Goal: Check status: Check status

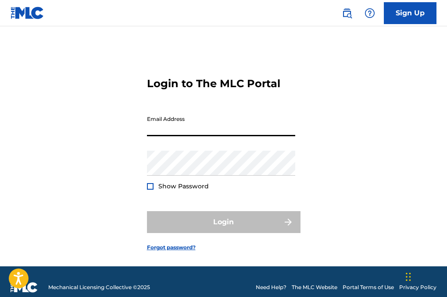
click at [209, 136] on input "Email Address" at bounding box center [221, 123] width 148 height 25
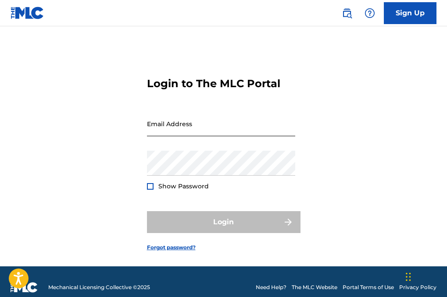
type input "[EMAIL_ADDRESS][DOMAIN_NAME]"
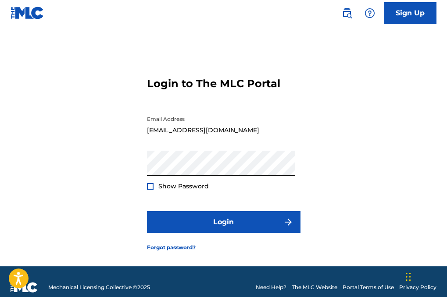
click at [192, 190] on span "Show Password" at bounding box center [183, 186] width 50 height 8
drag, startPoint x: 145, startPoint y: 205, endPoint x: 150, endPoint y: 203, distance: 4.7
click at [146, 205] on div "Login to The MLC Portal Email Address [EMAIL_ADDRESS][DOMAIN_NAME] Password Sho…" at bounding box center [223, 157] width 447 height 218
click at [150, 190] on div at bounding box center [150, 186] width 7 height 7
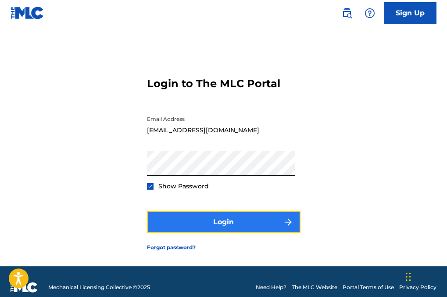
click at [184, 231] on button "Login" at bounding box center [223, 222] width 153 height 22
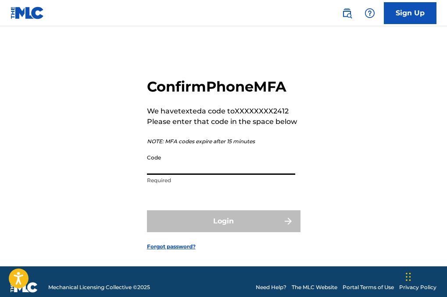
click at [223, 175] on input "Code" at bounding box center [221, 162] width 148 height 25
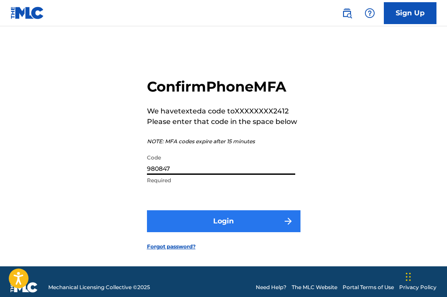
type input "980847"
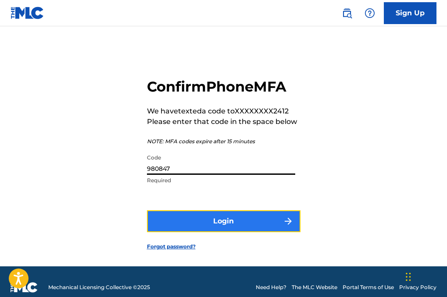
click at [255, 232] on button "Login" at bounding box center [223, 221] width 153 height 22
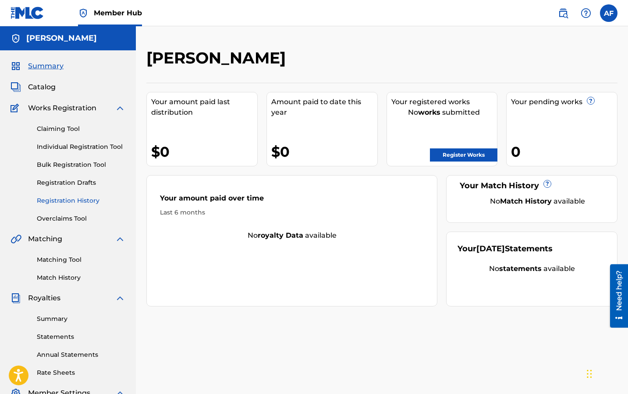
click at [65, 200] on link "Registration History" at bounding box center [81, 200] width 89 height 9
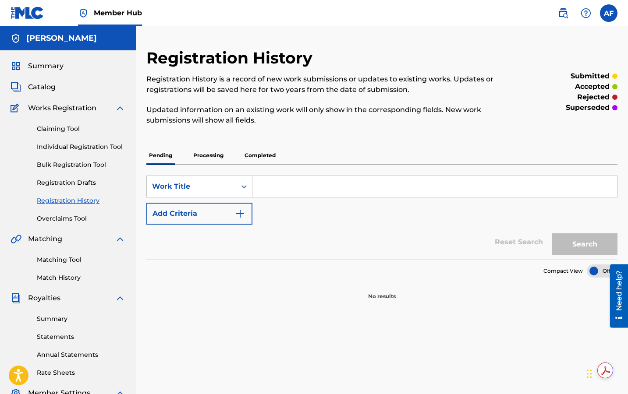
click at [218, 156] on p "Processing" at bounding box center [208, 155] width 35 height 18
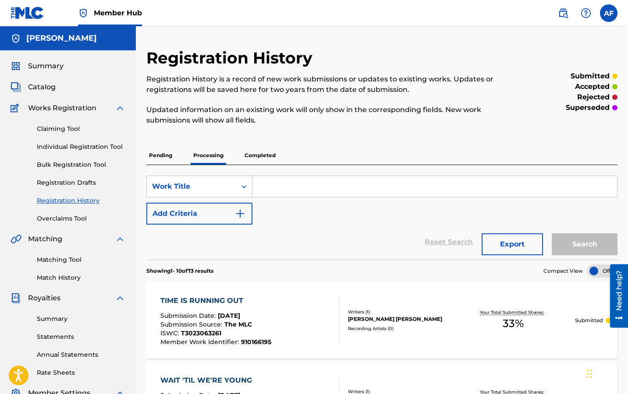
click at [169, 152] on p "Pending" at bounding box center [160, 155] width 28 height 18
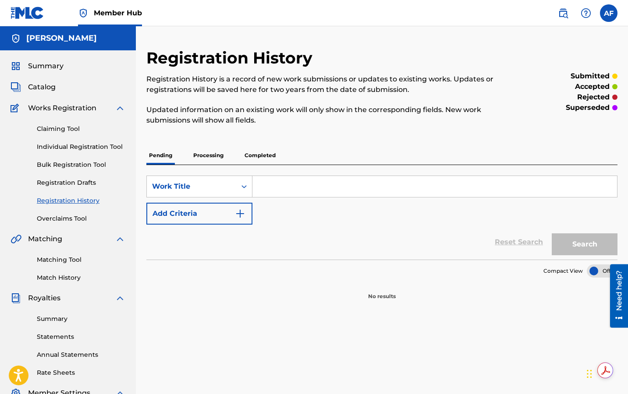
click at [208, 155] on p "Processing" at bounding box center [208, 155] width 35 height 18
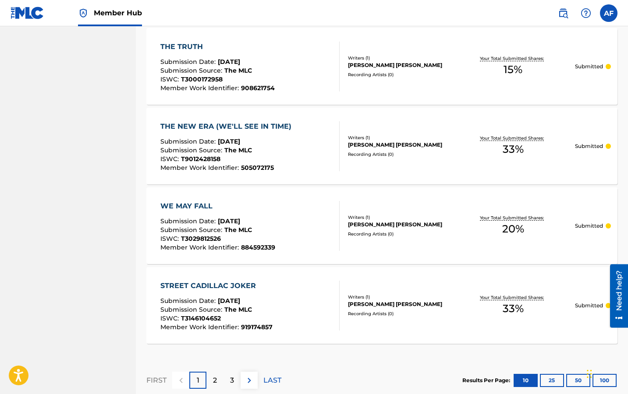
scroll to position [784, 0]
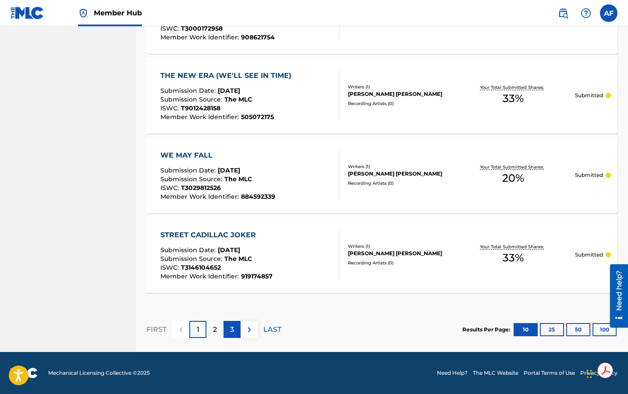
click at [233, 297] on p "3" at bounding box center [232, 330] width 4 height 11
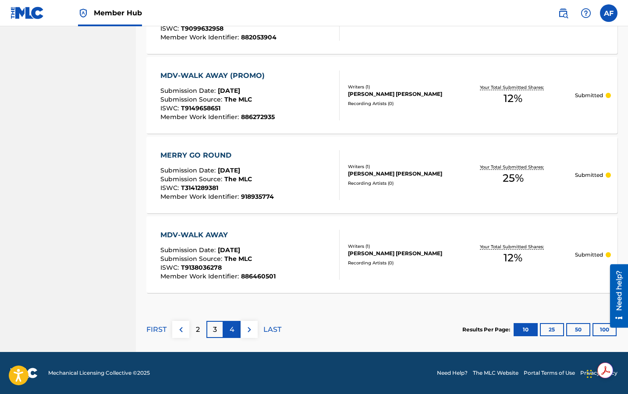
click at [232, 297] on p "4" at bounding box center [232, 330] width 5 height 11
click at [234, 297] on div "5" at bounding box center [231, 329] width 17 height 17
click at [231, 297] on p "6" at bounding box center [232, 330] width 4 height 11
click at [231, 297] on p "7" at bounding box center [232, 330] width 4 height 11
click at [234, 297] on div "8" at bounding box center [231, 329] width 17 height 17
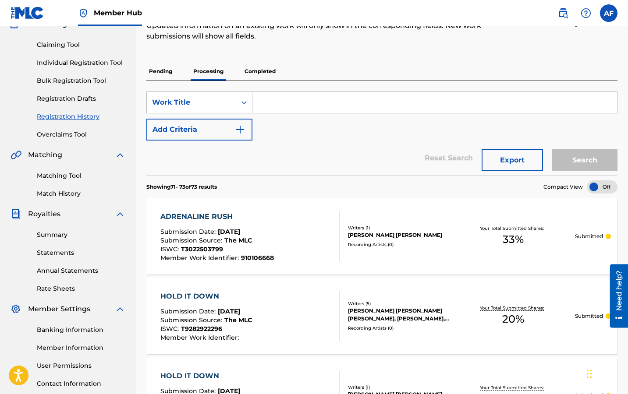
scroll to position [82, 0]
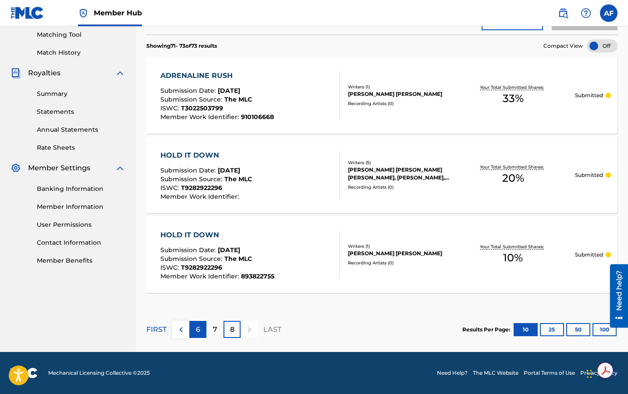
click at [199, 297] on p "6" at bounding box center [198, 330] width 4 height 11
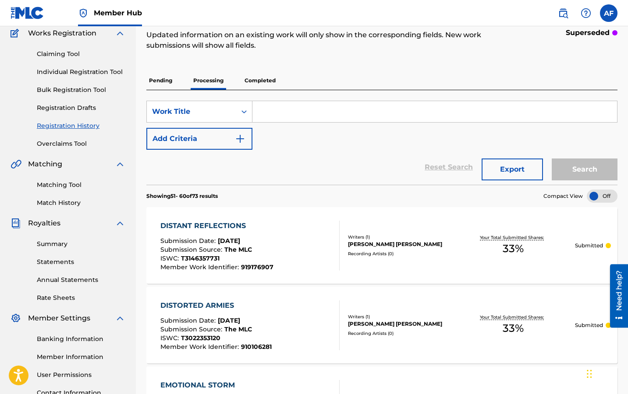
scroll to position [0, 0]
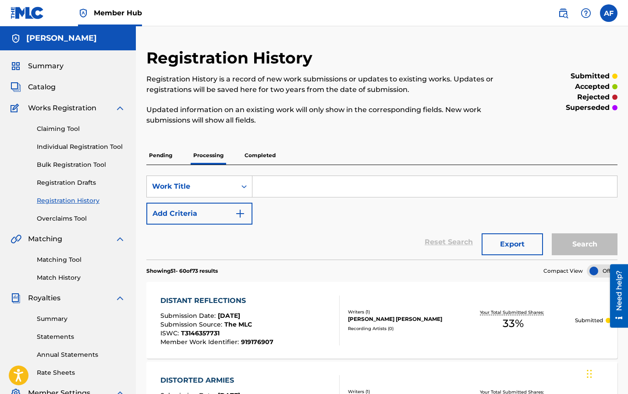
click at [167, 156] on p "Pending" at bounding box center [160, 155] width 28 height 18
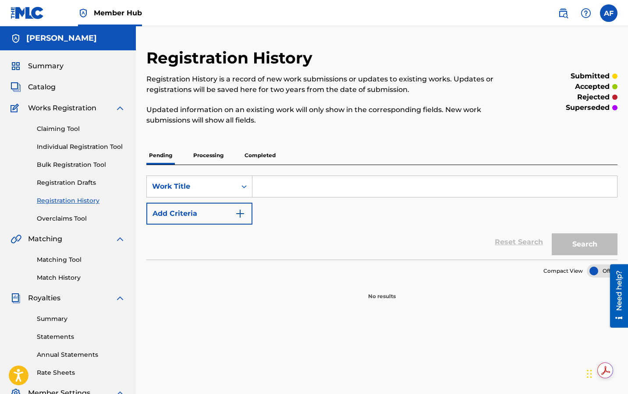
click at [214, 154] on p "Processing" at bounding box center [208, 155] width 35 height 18
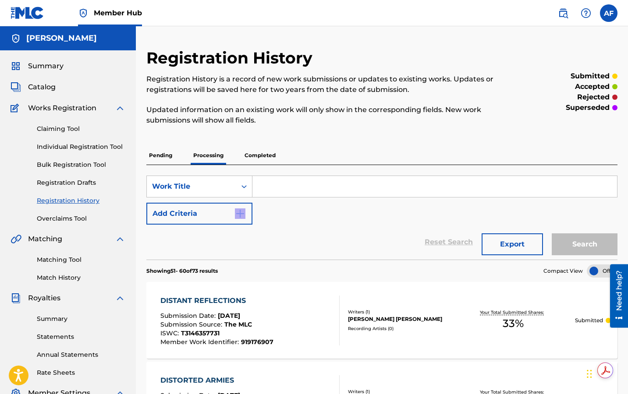
drag, startPoint x: 355, startPoint y: 217, endPoint x: 384, endPoint y: 228, distance: 31.2
click at [384, 228] on form "SearchWithCriteria5369974b-1dea-4fb4-87c7-7c52edeb7226 Work Title Add Criteria …" at bounding box center [381, 218] width 471 height 84
click at [386, 225] on div "Reset Search Export Search" at bounding box center [381, 242] width 471 height 35
click at [404, 230] on div "Reset Search Export Search" at bounding box center [381, 242] width 471 height 35
